Goal: Navigation & Orientation: Find specific page/section

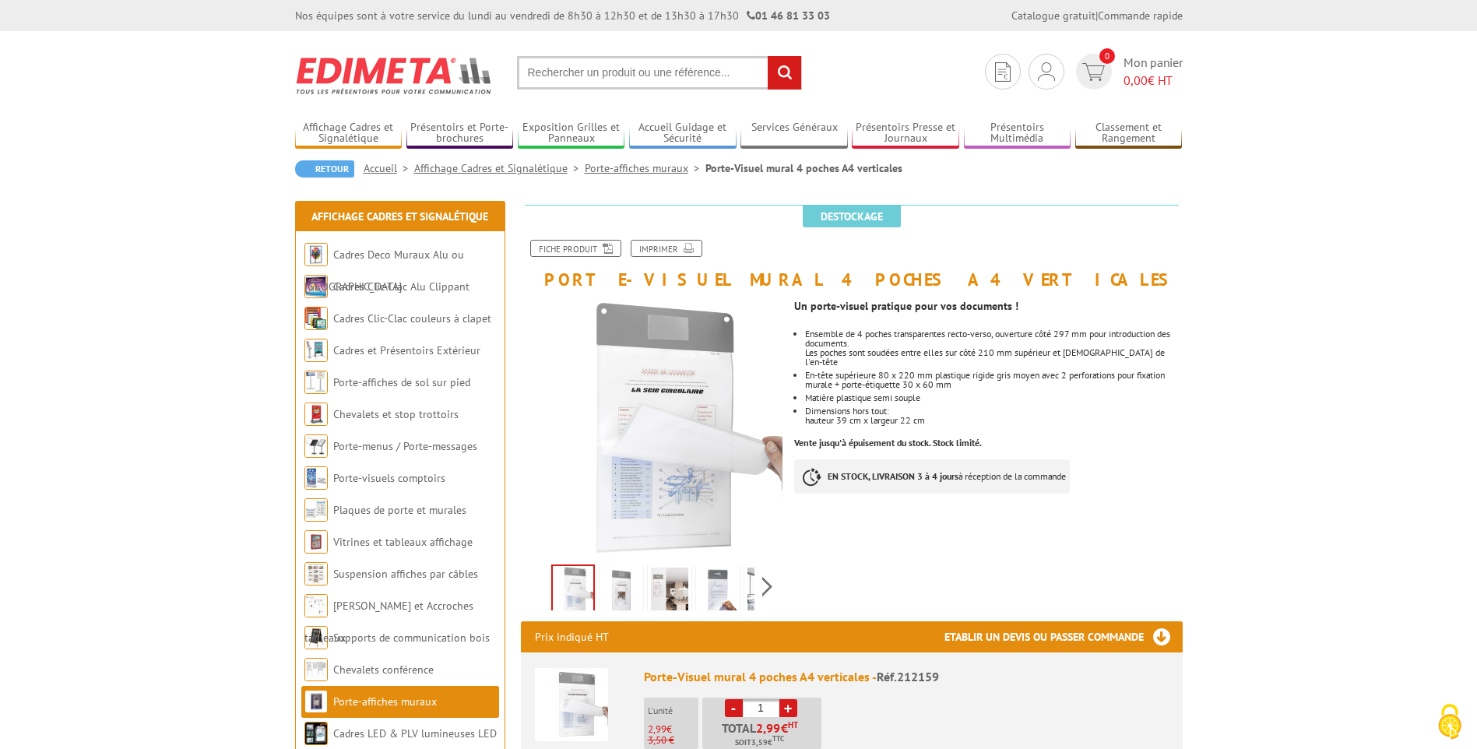
click at [615, 596] on img at bounding box center [620, 591] width 37 height 48
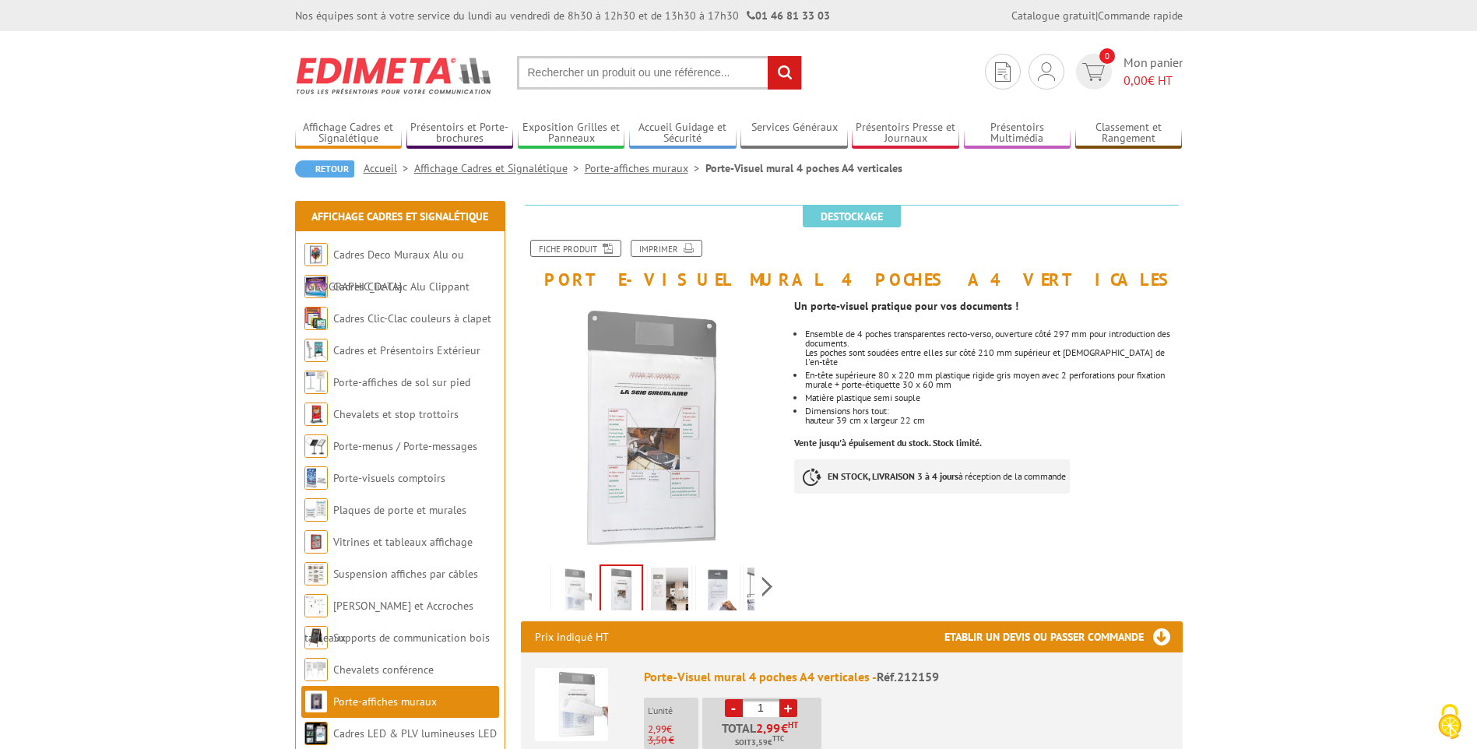
click at [680, 581] on img at bounding box center [669, 591] width 37 height 48
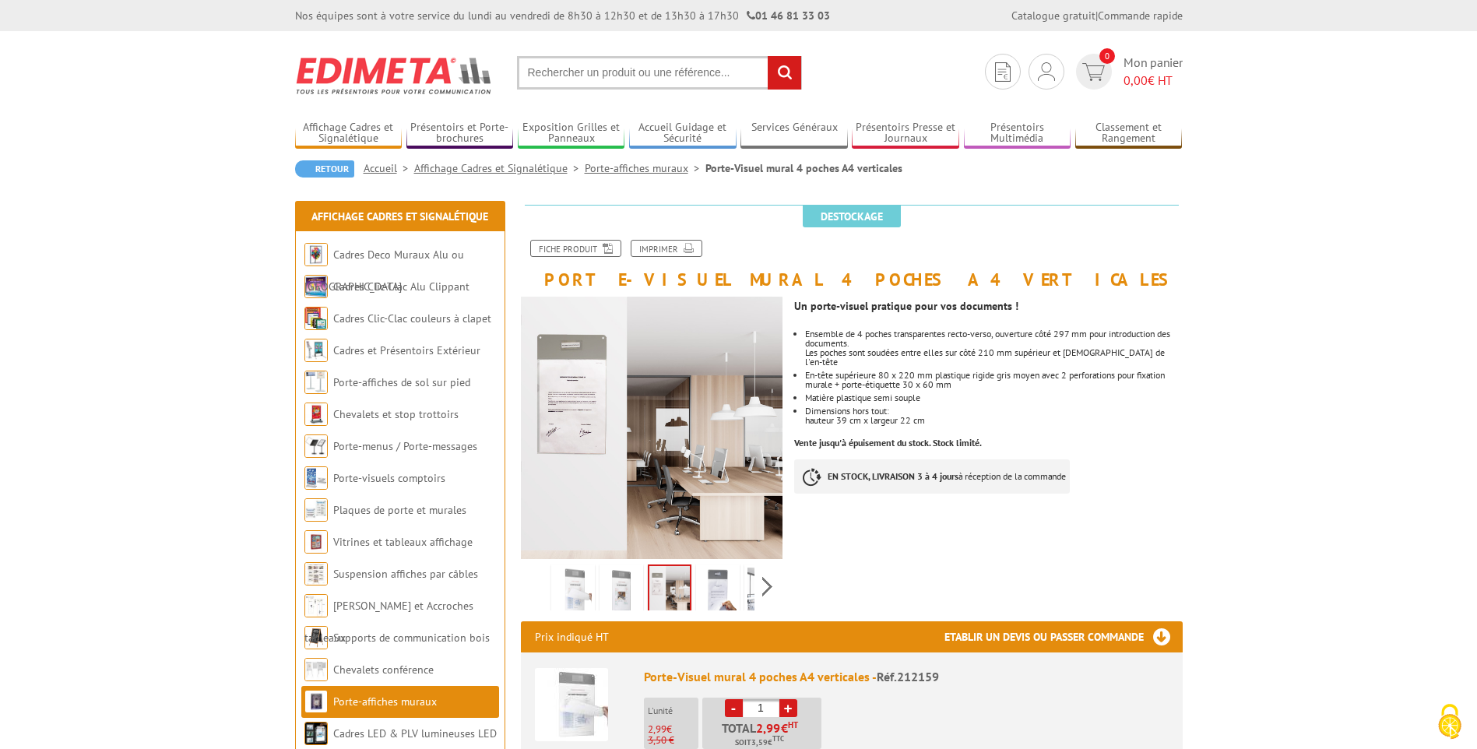
click at [722, 592] on img at bounding box center [717, 591] width 37 height 48
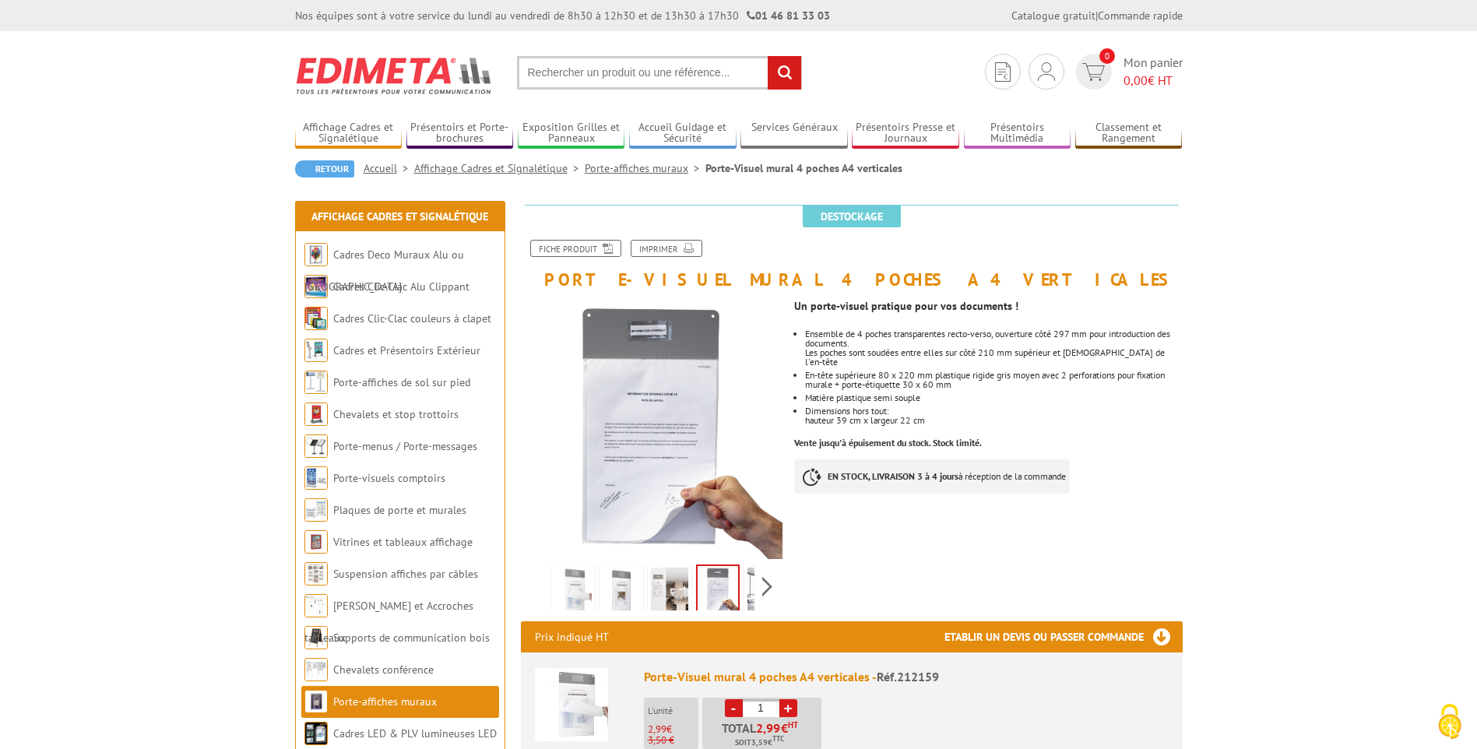
click at [749, 590] on img at bounding box center [765, 591] width 37 height 48
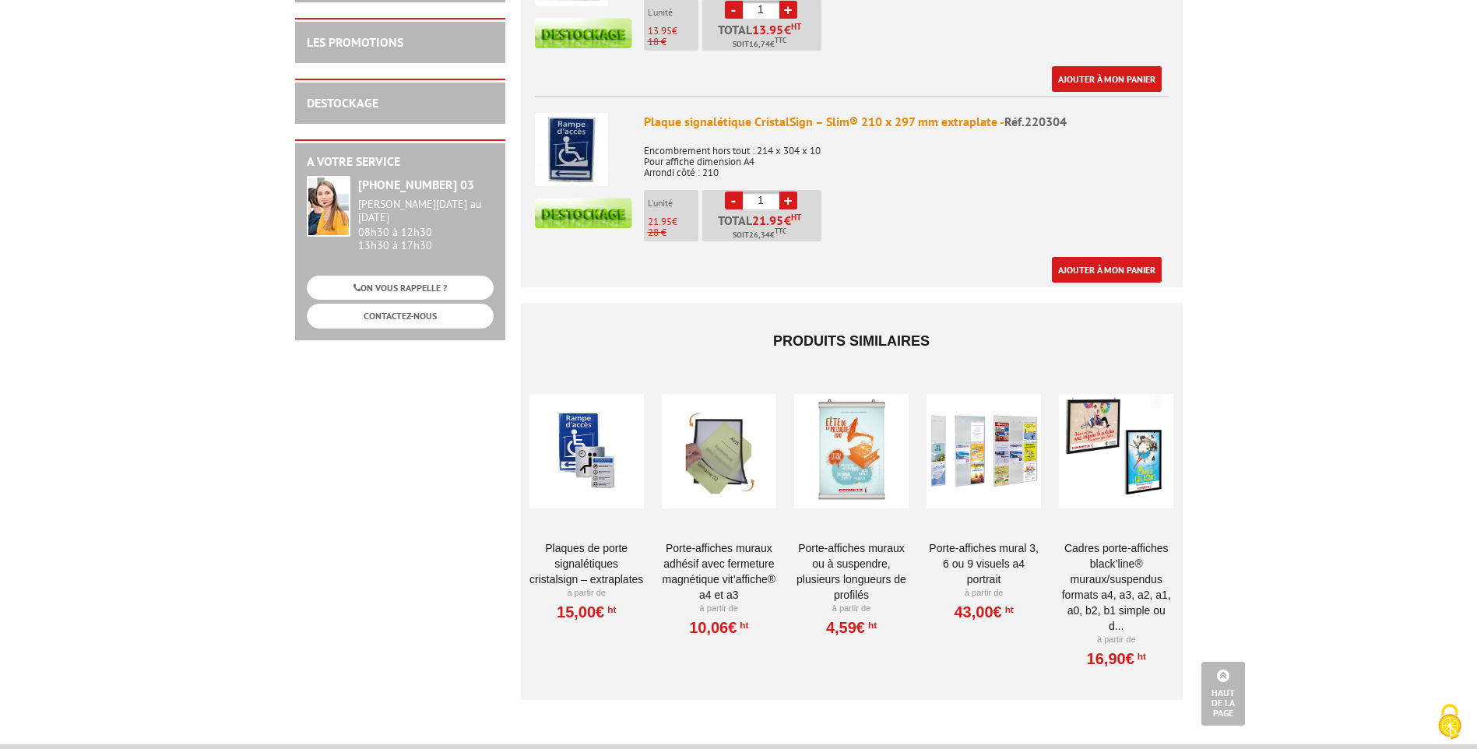
scroll to position [1012, 0]
